Goal: Information Seeking & Learning: Learn about a topic

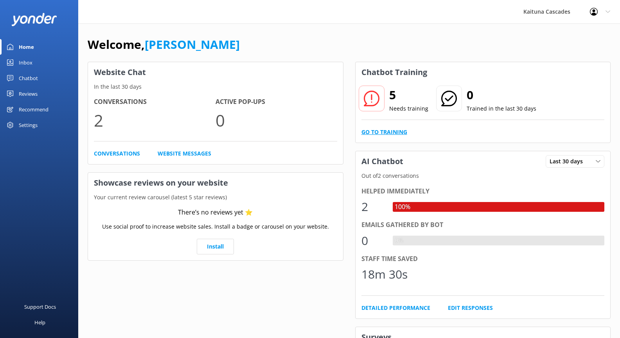
click at [391, 132] on link "Go to Training" at bounding box center [384, 132] width 46 height 9
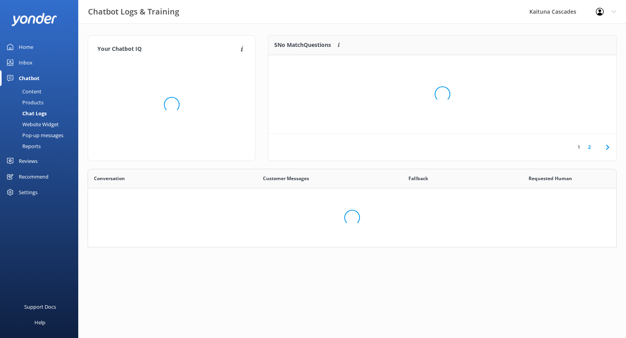
scroll to position [65, 523]
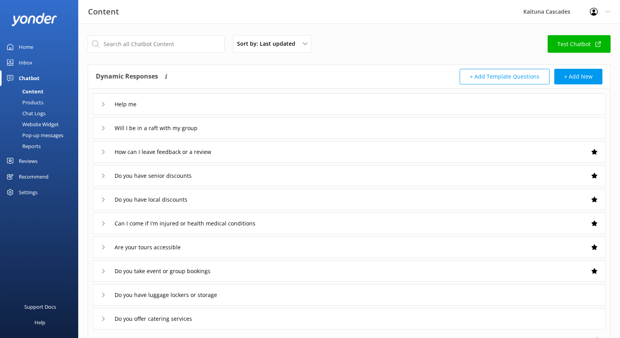
click at [558, 47] on link "Test Chatbot" at bounding box center [578, 44] width 63 height 18
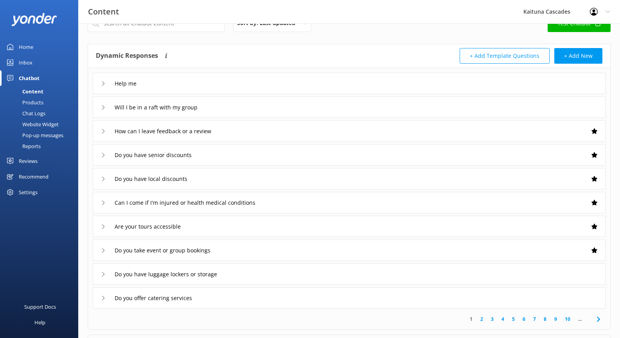
scroll to position [39, 0]
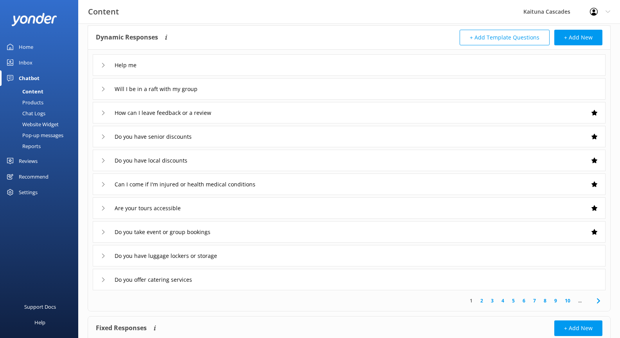
click at [243, 167] on div "Do you have local discounts" at bounding box center [349, 161] width 513 height 22
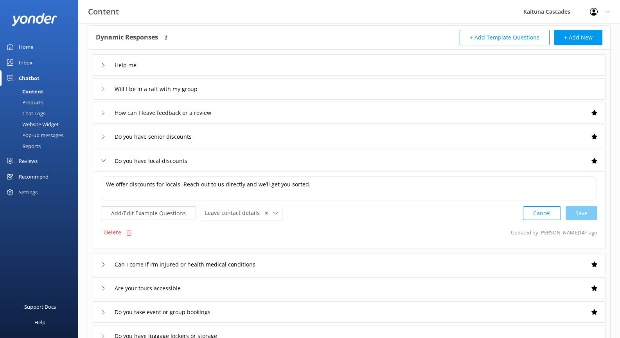
click at [240, 161] on div "Do you have local discounts" at bounding box center [349, 161] width 513 height 22
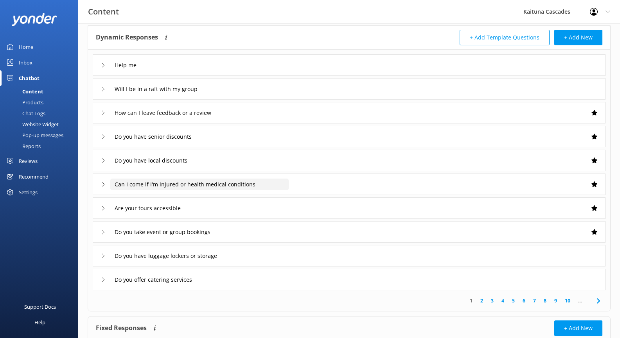
click at [148, 71] on input "Can I come if I'm injured or health medical conditions" at bounding box center [129, 65] width 38 height 12
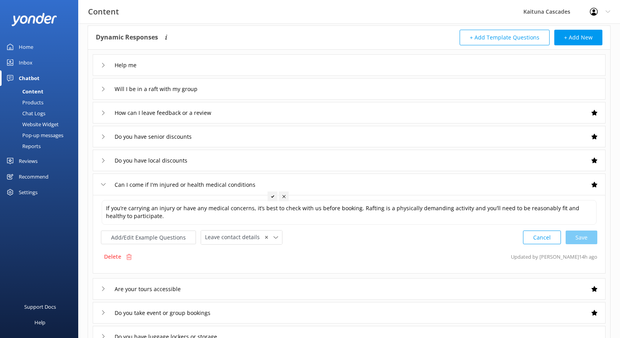
click at [310, 183] on div "Can I come if I'm injured or health medical conditions" at bounding box center [349, 185] width 513 height 22
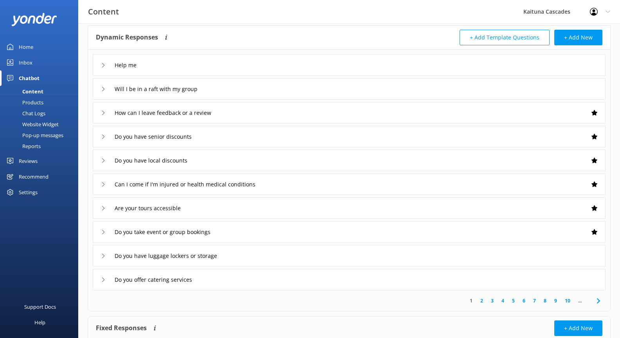
click at [271, 251] on div "Do you have luggage lockers or storage" at bounding box center [349, 256] width 513 height 22
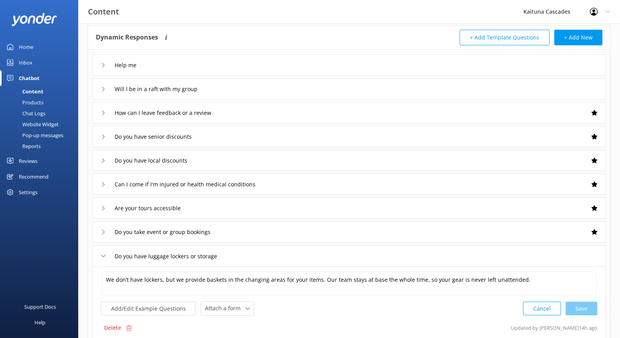
click at [271, 251] on div "Do you have luggage lockers or storage" at bounding box center [349, 256] width 513 height 22
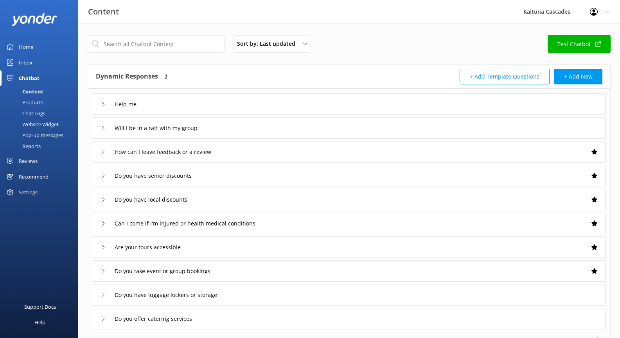
click at [31, 195] on div "Settings" at bounding box center [28, 193] width 19 height 16
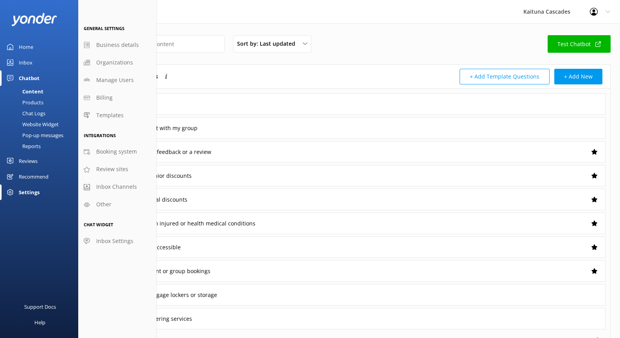
click at [27, 49] on div "Home" at bounding box center [26, 47] width 14 height 16
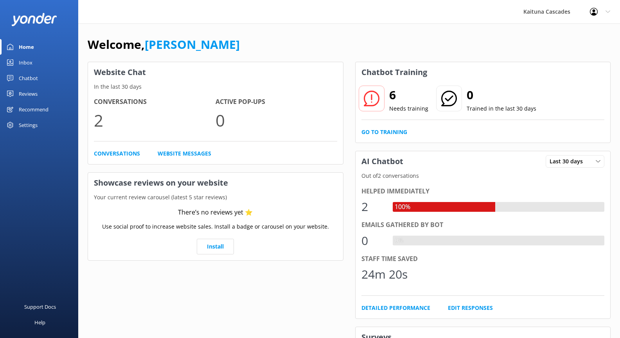
click at [27, 81] on div "Chatbot" at bounding box center [28, 78] width 19 height 16
